Goal: Navigation & Orientation: Find specific page/section

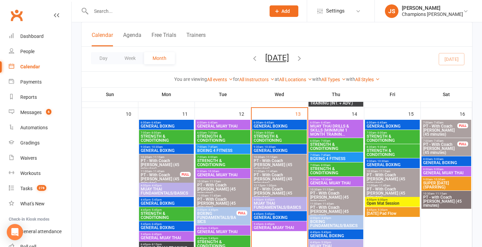
click at [227, 195] on span "11:00am - 11:45am" at bounding box center [223, 195] width 52 height 3
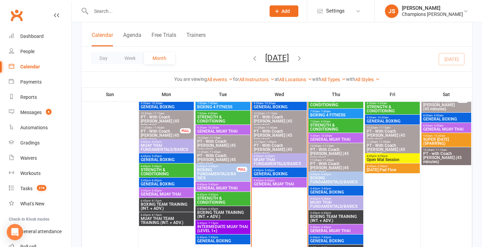
scroll to position [462, 0]
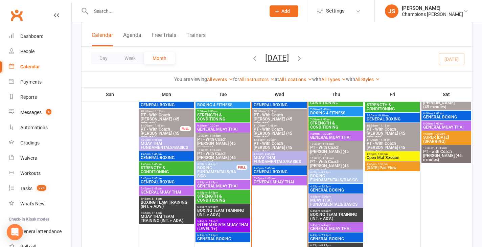
click at [274, 171] on span "GENERAL BOXING" at bounding box center [279, 172] width 52 height 4
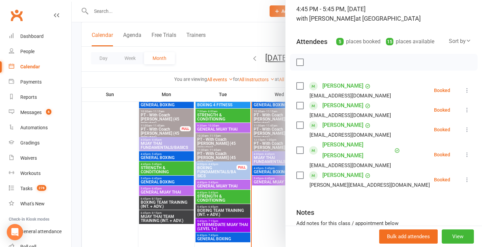
scroll to position [48, 0]
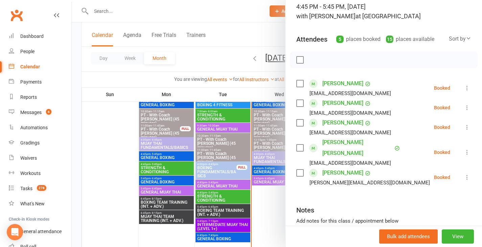
click at [324, 167] on link "[PERSON_NAME]" at bounding box center [342, 172] width 41 height 11
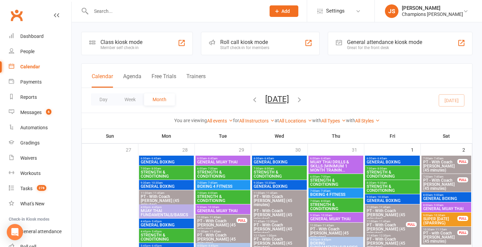
click at [280, 182] on span "9:30am - 10:30am" at bounding box center [279, 182] width 52 height 3
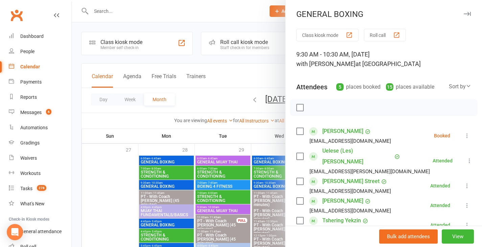
click at [252, 145] on div at bounding box center [277, 123] width 410 height 247
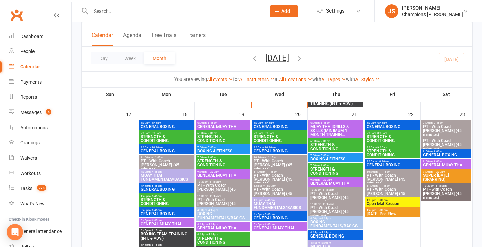
scroll to position [605, 0]
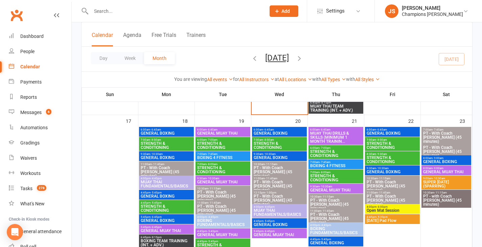
click at [266, 157] on span "GENERAL BOXING" at bounding box center [279, 158] width 52 height 4
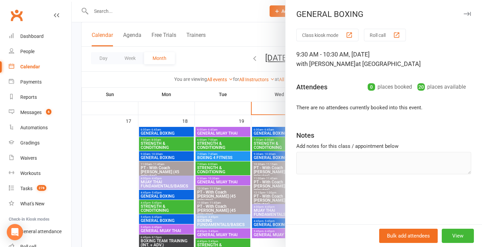
click at [265, 109] on div at bounding box center [277, 123] width 410 height 247
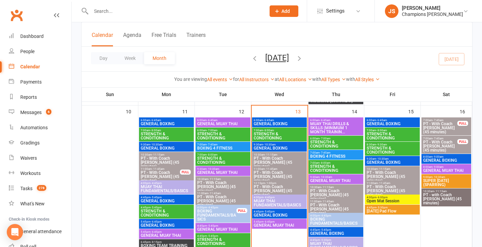
scroll to position [418, 0]
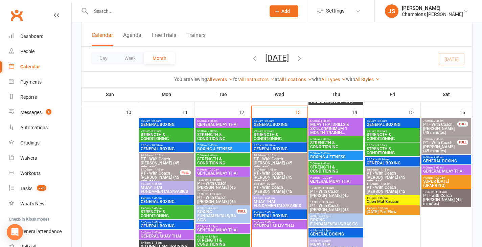
click at [268, 145] on span "- 10:30am" at bounding box center [269, 145] width 13 height 3
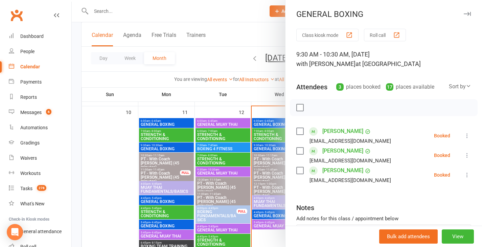
click at [236, 101] on div at bounding box center [277, 123] width 410 height 247
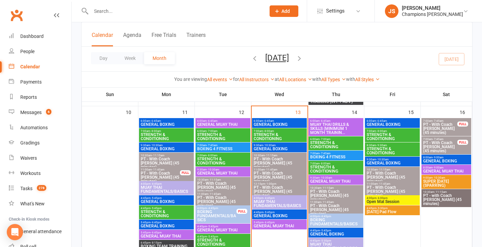
click at [286, 215] on span "GENERAL BOXING" at bounding box center [279, 216] width 52 height 4
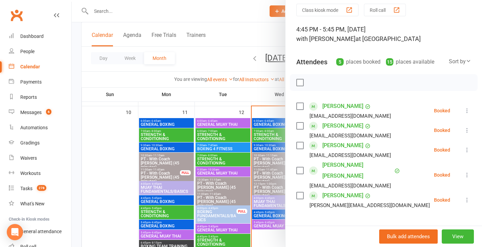
scroll to position [31, 0]
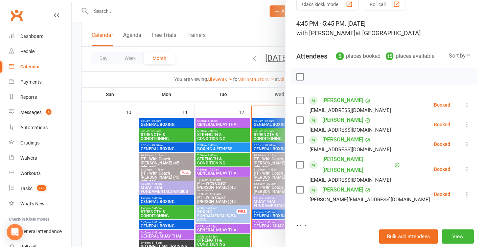
click at [263, 237] on div at bounding box center [277, 123] width 410 height 247
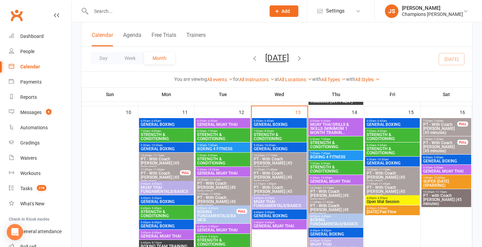
click at [283, 224] on span "GENERAL MUAY THAI" at bounding box center [279, 226] width 52 height 4
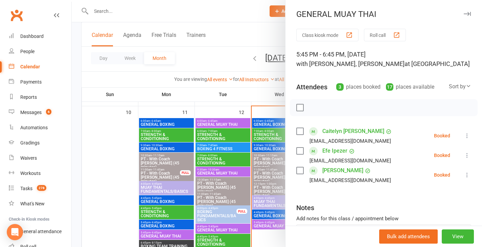
click at [267, 236] on div at bounding box center [277, 123] width 410 height 247
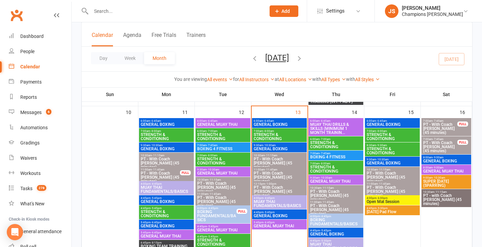
click at [342, 123] on span "MUAY THAI DRILLS & SKILLS (MINIMUM 1 MONTH TRAININ..." at bounding box center [336, 128] width 52 height 12
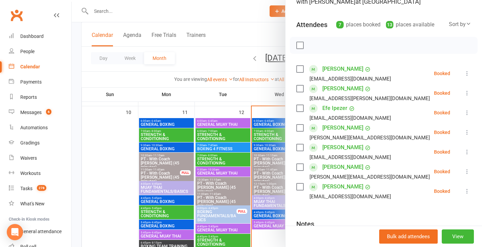
scroll to position [63, 0]
click at [251, 101] on div at bounding box center [277, 123] width 410 height 247
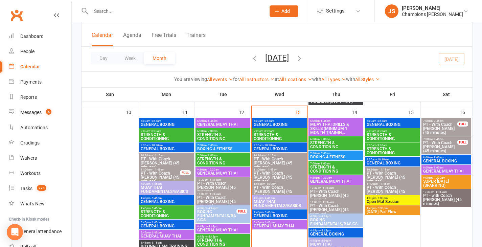
click at [328, 156] on span "BOXING 4 FITNESS" at bounding box center [336, 157] width 52 height 4
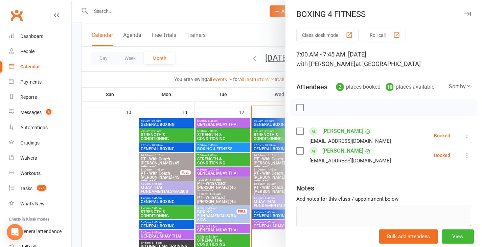
click at [257, 96] on div at bounding box center [277, 123] width 410 height 247
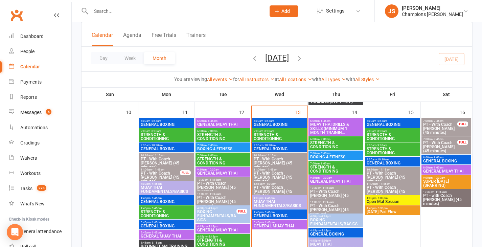
click at [326, 183] on span "GENERAL MUAY THAI" at bounding box center [336, 181] width 52 height 4
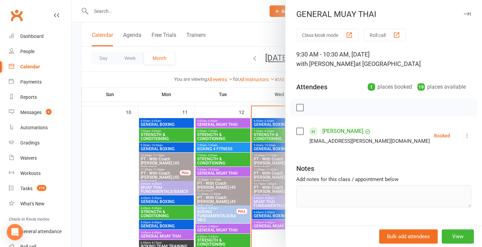
click at [255, 96] on div at bounding box center [277, 123] width 410 height 247
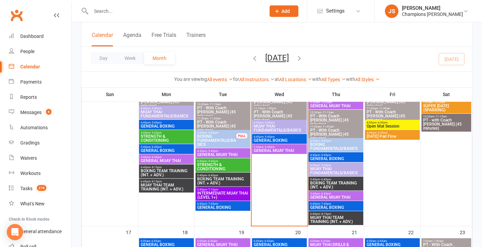
scroll to position [494, 0]
